Goal: Complete application form

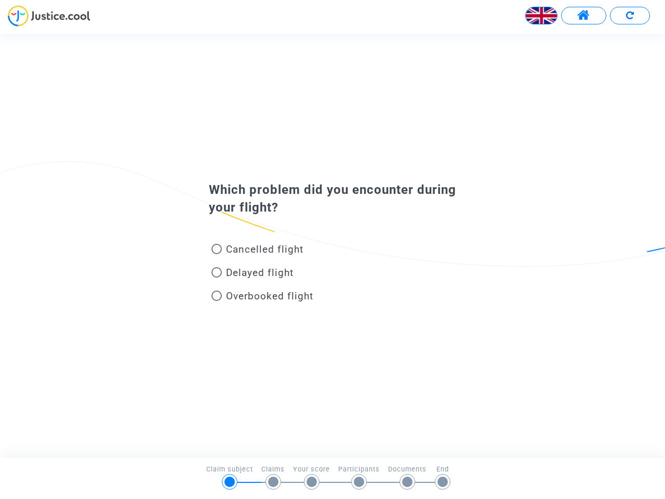
click at [541, 16] on img at bounding box center [541, 15] width 31 height 31
click at [583, 16] on span at bounding box center [583, 16] width 13 height 14
click at [630, 16] on div at bounding box center [332, 19] width 665 height 29
click at [332, 245] on div "Cancelled flight" at bounding box center [315, 250] width 229 height 23
click at [257, 251] on span "Cancelled flight" at bounding box center [264, 249] width 77 height 12
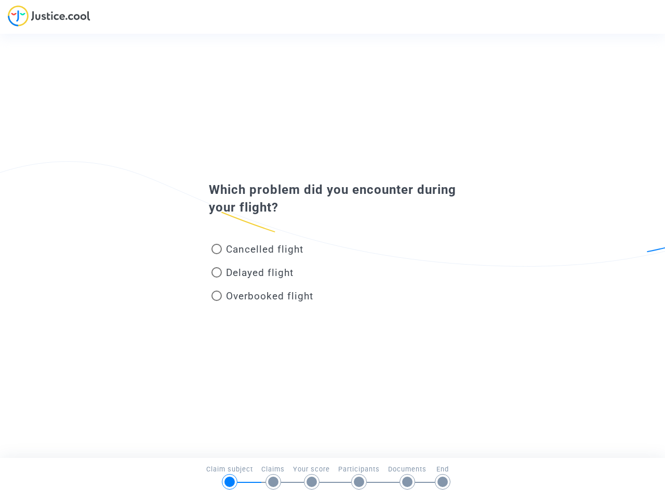
click at [217, 254] on input "Cancelled flight" at bounding box center [216, 254] width 1 height 1
radio input "true"
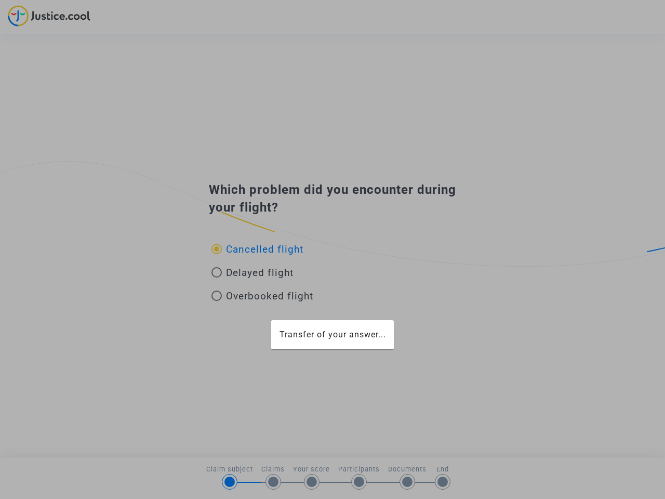
click at [271, 320] on mat-card "Transfer of your answer..." at bounding box center [332, 334] width 123 height 29
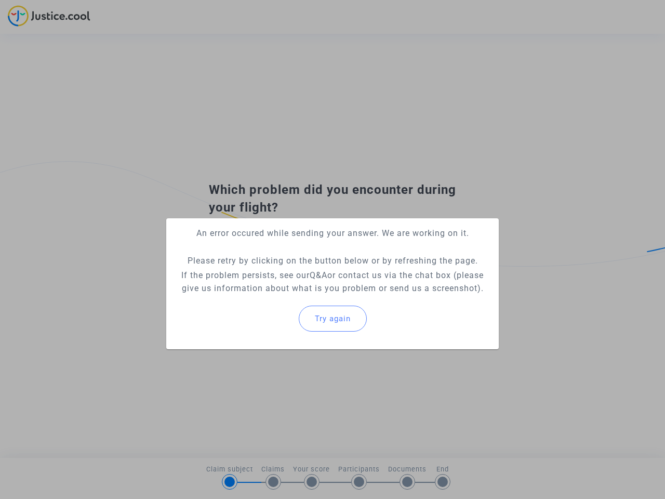
click at [252, 274] on p "If the problem persists, see our Q&A or contact us via the chat box (please giv…" at bounding box center [333, 282] width 316 height 26
click at [252, 272] on p "If the problem persists, see our Q&A or contact us via the chat box (please giv…" at bounding box center [333, 282] width 316 height 26
click at [262, 298] on div "Try again" at bounding box center [333, 318] width 316 height 45
click at [262, 296] on mat-card "An error occured while sending your answer. We are working on it. Please retry …" at bounding box center [332, 283] width 332 height 131
